Goal: Use online tool/utility: Utilize a website feature to perform a specific function

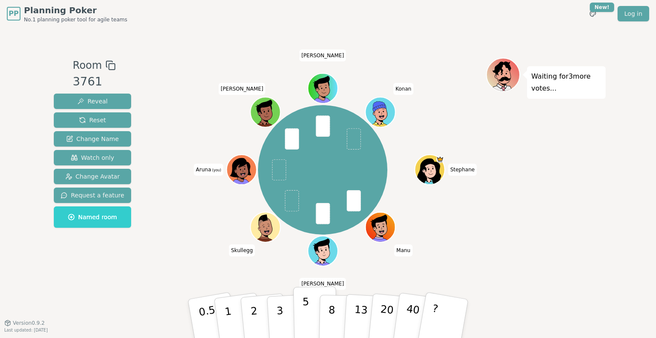
click at [303, 317] on p "5" at bounding box center [306, 319] width 7 height 46
click at [519, 257] on div "Waiting for [PERSON_NAME] 's vote..." at bounding box center [546, 175] width 120 height 235
click at [275, 316] on button "3" at bounding box center [290, 318] width 47 height 67
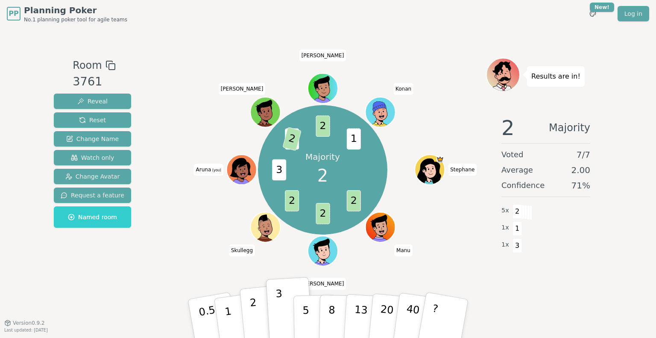
click at [252, 319] on p "2" at bounding box center [255, 320] width 11 height 47
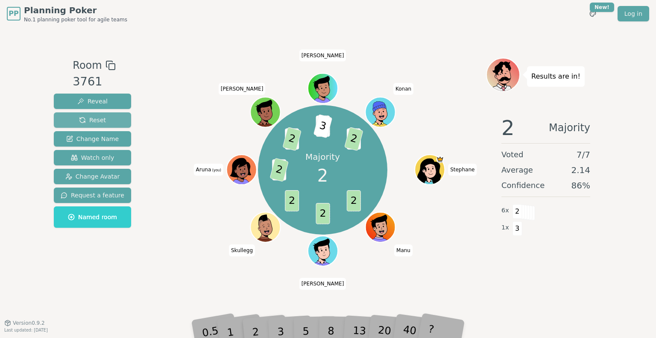
click at [93, 119] on span "Reset" at bounding box center [92, 120] width 27 height 9
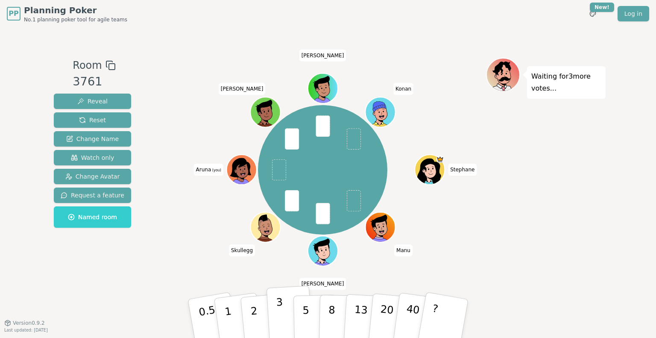
click at [280, 318] on p "3" at bounding box center [280, 319] width 9 height 47
click at [260, 318] on button "2" at bounding box center [264, 319] width 49 height 68
click at [285, 315] on button "3" at bounding box center [290, 318] width 47 height 67
click at [285, 320] on button "3" at bounding box center [290, 318] width 47 height 67
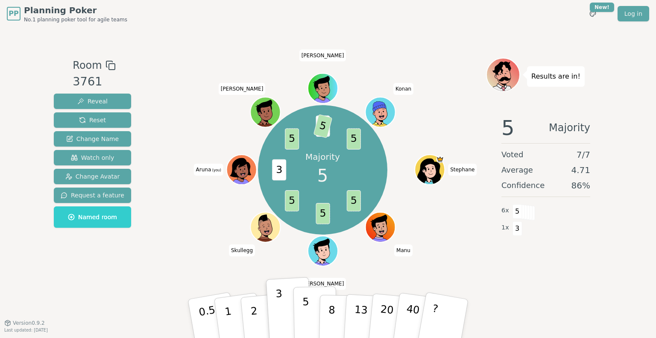
click at [306, 316] on p "5" at bounding box center [306, 319] width 7 height 46
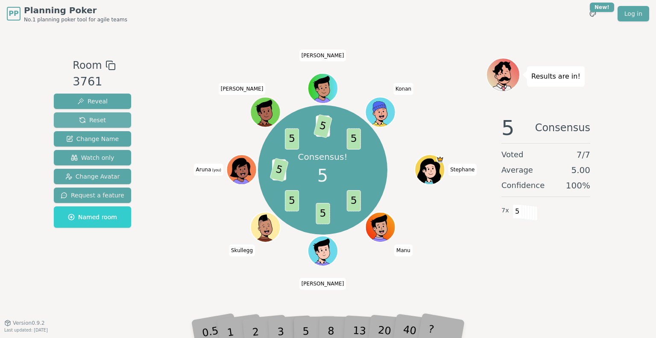
click at [94, 120] on span "Reset" at bounding box center [92, 120] width 27 height 9
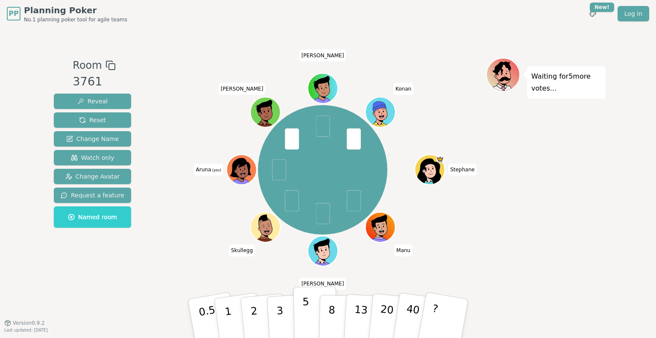
click at [309, 316] on button "5" at bounding box center [316, 318] width 44 height 65
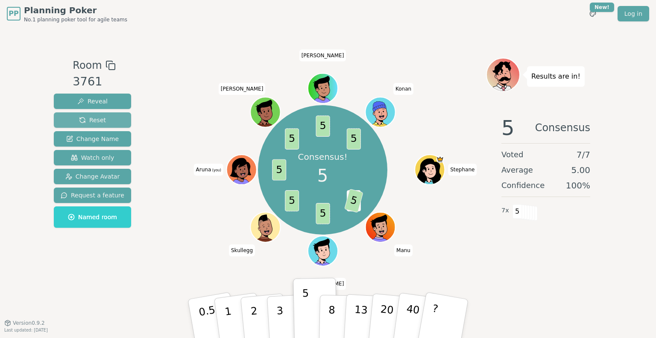
click at [94, 120] on span "Reset" at bounding box center [92, 120] width 27 height 9
